Goal: Task Accomplishment & Management: Use online tool/utility

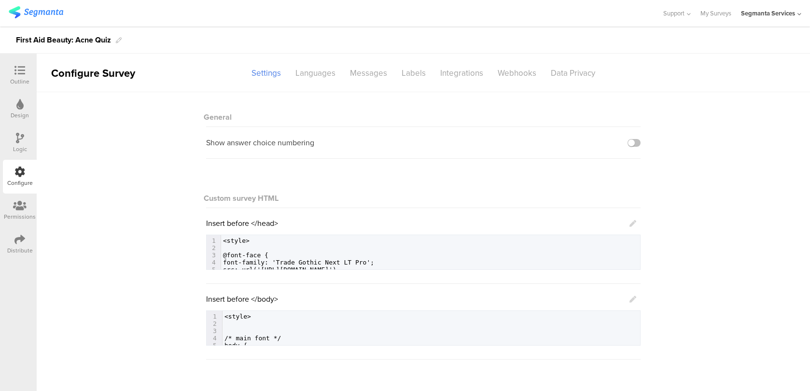
click at [633, 300] on icon at bounding box center [633, 299] width 7 height 7
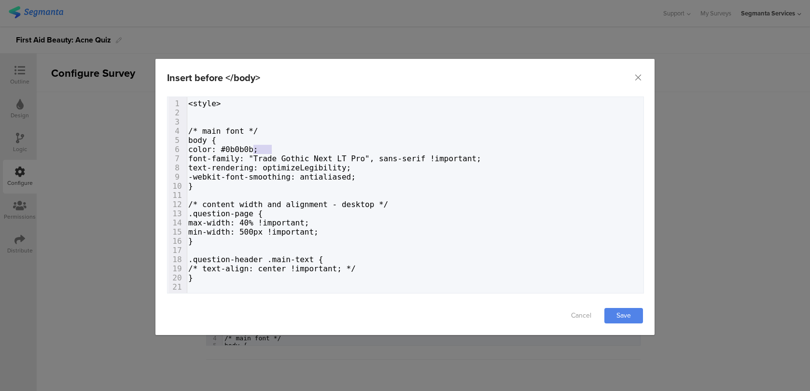
type textarea "b0b0b"
drag, startPoint x: 271, startPoint y: 149, endPoint x: 249, endPoint y: 149, distance: 21.7
click at [249, 149] on span "color: #0b0b0b;" at bounding box center [223, 149] width 70 height 9
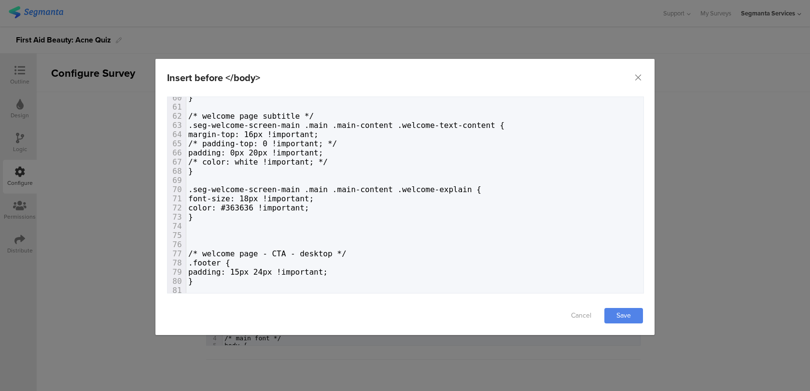
scroll to position [573, 0]
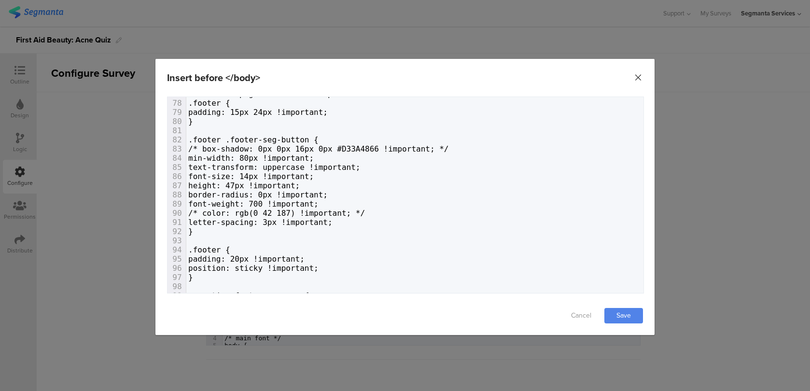
click at [642, 79] on icon "Close" at bounding box center [639, 78] width 10 height 10
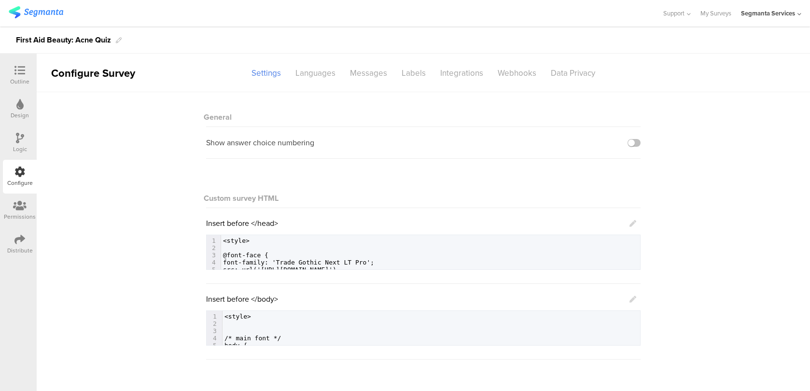
click at [26, 72] on div at bounding box center [19, 71] width 19 height 12
click at [25, 94] on div "Design" at bounding box center [20, 109] width 34 height 34
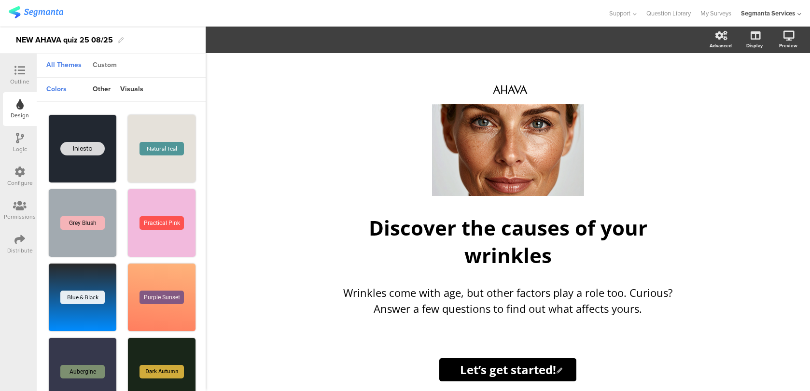
click at [115, 61] on div "Custom" at bounding box center [105, 65] width 34 height 16
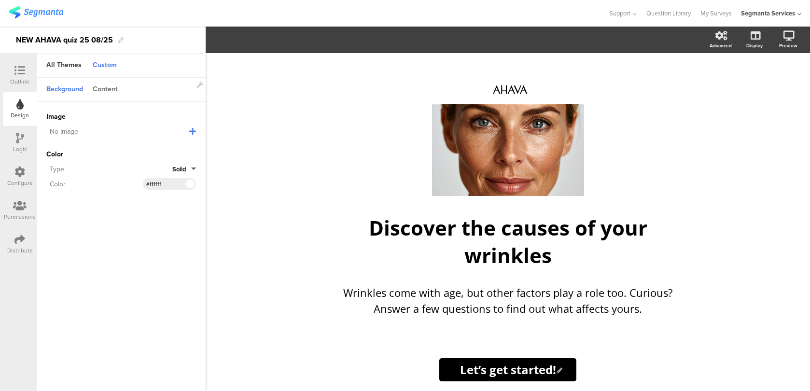
click at [110, 84] on div "Content" at bounding box center [105, 90] width 35 height 16
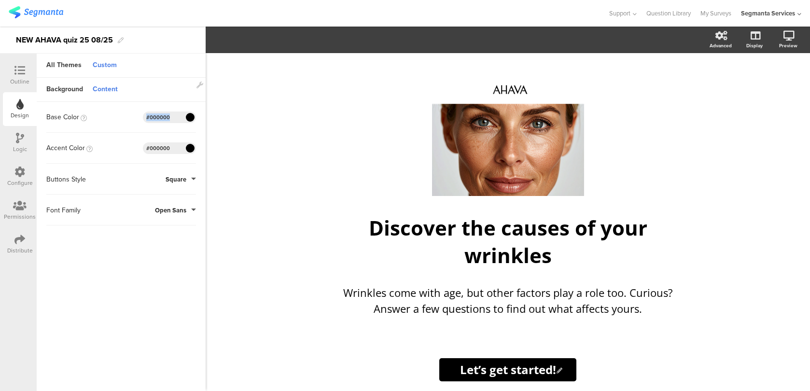
drag, startPoint x: 165, startPoint y: 114, endPoint x: 87, endPoint y: 114, distance: 77.8
click at [88, 114] on div "Base Color #000000 Clear OK #000000" at bounding box center [121, 118] width 150 height 12
click at [173, 124] on div "Base Color #000000 Clear OK #000000" at bounding box center [121, 117] width 150 height 31
drag, startPoint x: 173, startPoint y: 118, endPoint x: 150, endPoint y: 115, distance: 22.9
click at [150, 115] on input "#000000" at bounding box center [160, 118] width 29 height 8
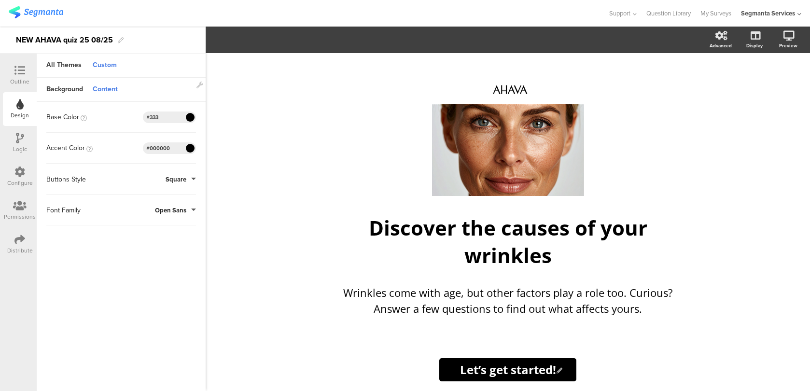
type input "#333"
click at [171, 145] on input "#000000" at bounding box center [160, 148] width 29 height 8
drag, startPoint x: 171, startPoint y: 148, endPoint x: 151, endPoint y: 146, distance: 19.4
click at [151, 146] on input "#000000" at bounding box center [160, 148] width 29 height 8
type input "#333"
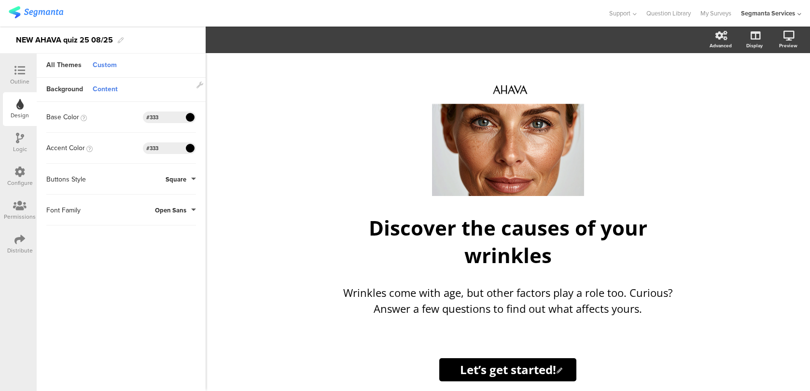
click at [160, 121] on input "#333" at bounding box center [160, 118] width 29 height 8
click at [80, 89] on div "Background" at bounding box center [65, 90] width 46 height 16
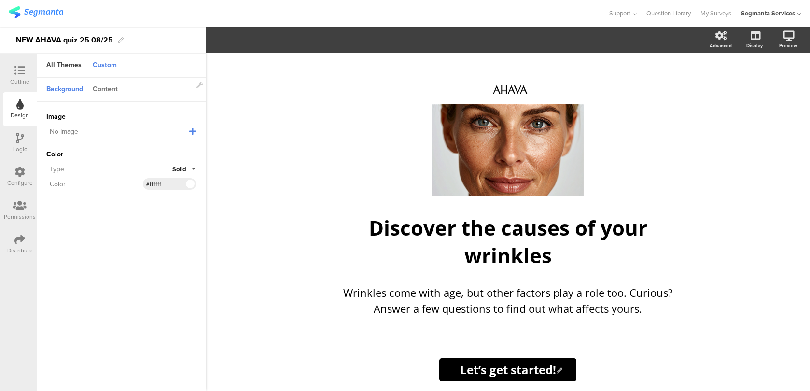
click at [107, 89] on div "Content" at bounding box center [105, 90] width 35 height 16
